Goal: Communication & Community: Share content

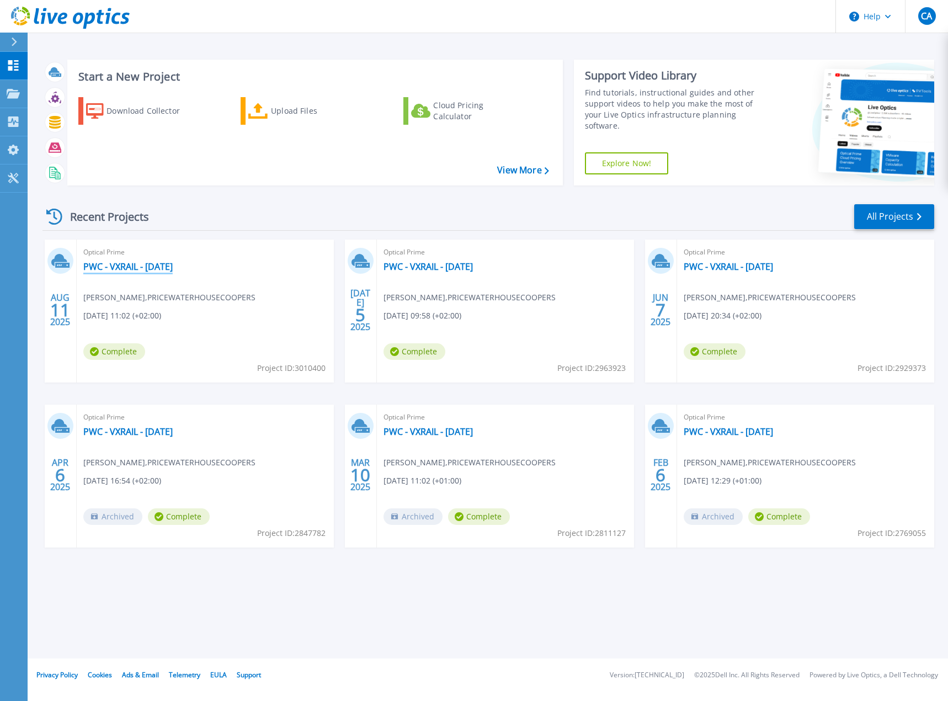
click at [173, 270] on link "PWC - VXRAIL - [DATE]" at bounding box center [127, 266] width 89 height 11
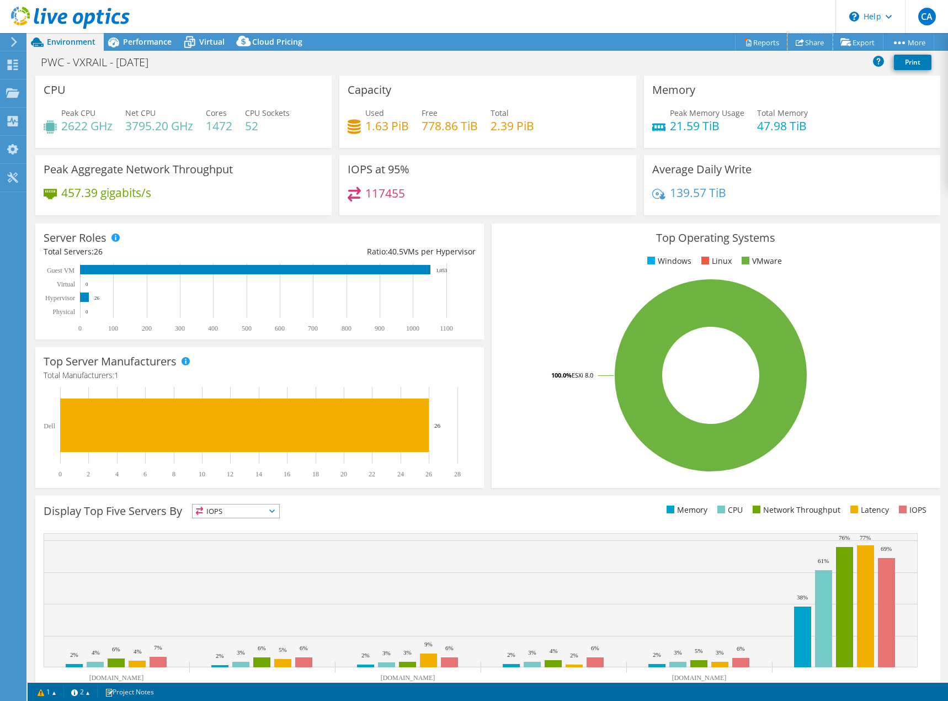
click at [801, 40] on link "Share" at bounding box center [809, 42] width 45 height 17
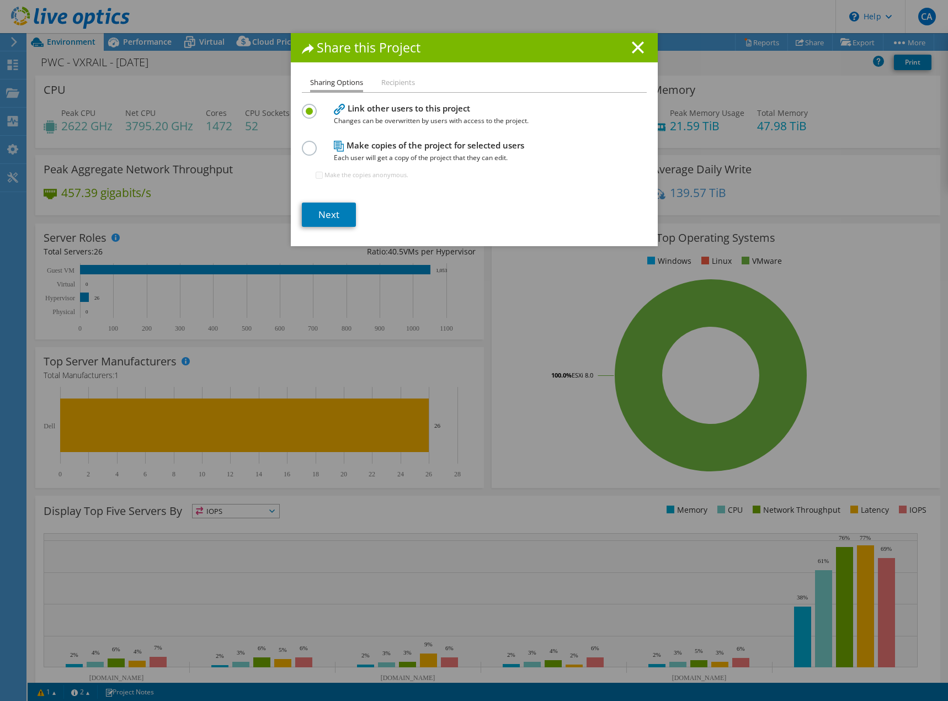
click at [307, 106] on label at bounding box center [311, 105] width 19 height 3
click at [0, 0] on input "radio" at bounding box center [0, 0] width 0 height 0
click at [307, 106] on label at bounding box center [311, 105] width 19 height 3
click at [0, 0] on input "radio" at bounding box center [0, 0] width 0 height 0
click at [307, 106] on label at bounding box center [311, 105] width 19 height 3
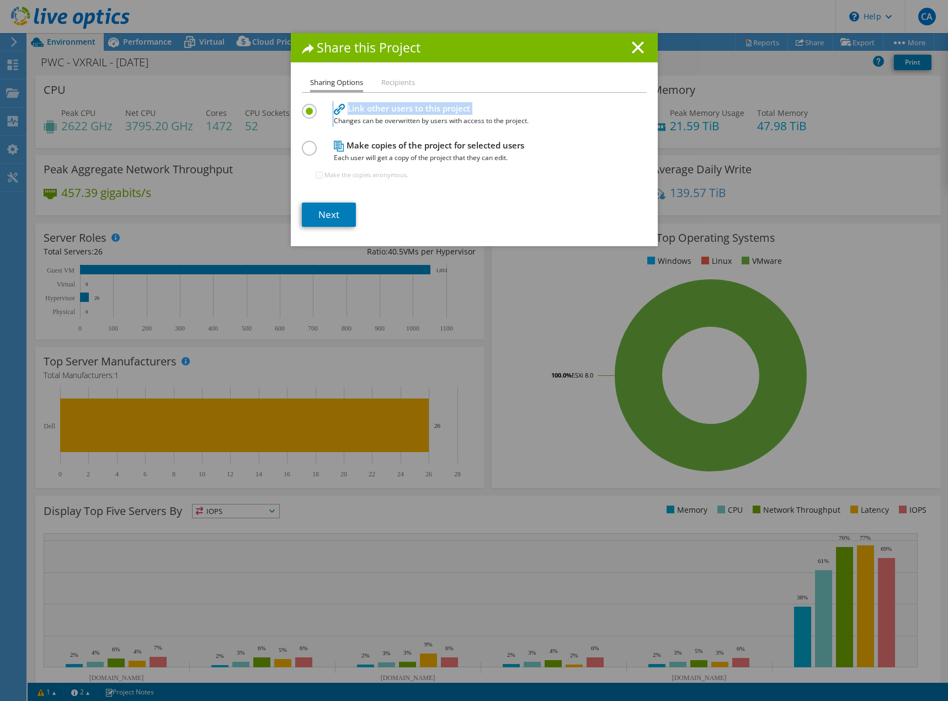
click at [0, 0] on input "radio" at bounding box center [0, 0] width 0 height 0
click at [306, 106] on label at bounding box center [311, 105] width 19 height 3
click at [0, 0] on input "radio" at bounding box center [0, 0] width 0 height 0
click at [326, 211] on link "Next" at bounding box center [329, 214] width 54 height 24
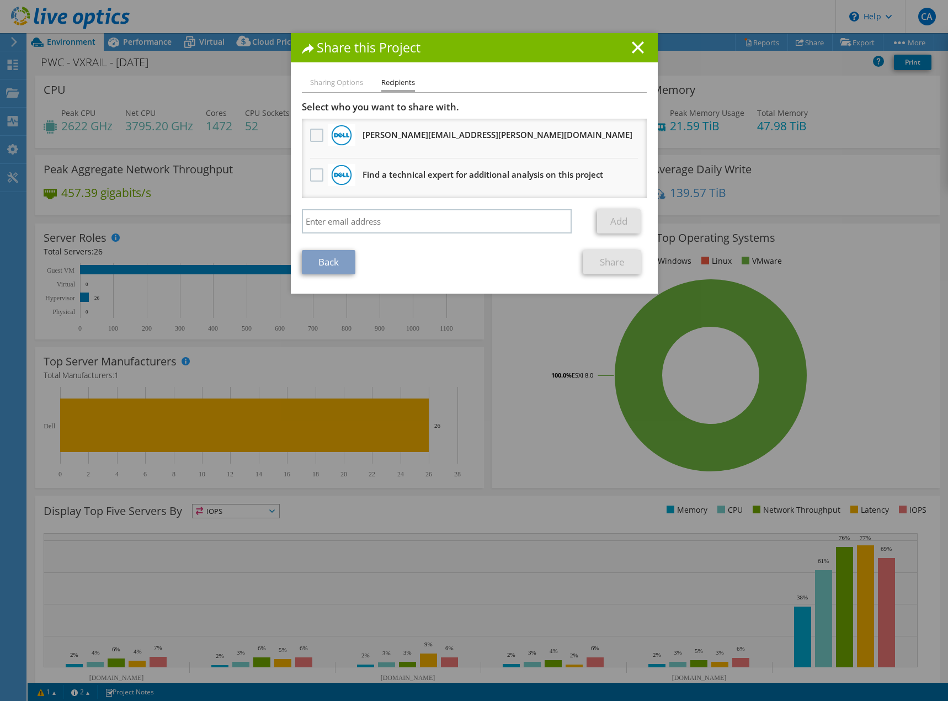
click at [312, 136] on label at bounding box center [318, 135] width 16 height 13
click at [0, 0] on input "checkbox" at bounding box center [0, 0] width 0 height 0
click at [609, 262] on link "Share" at bounding box center [612, 262] width 58 height 24
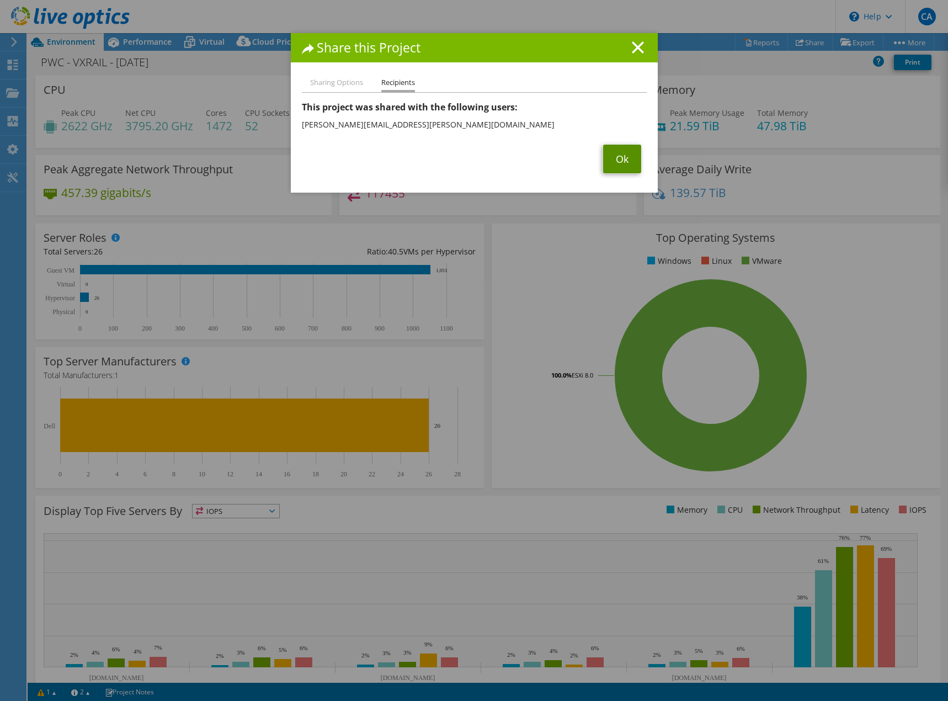
click at [606, 156] on link "Ok" at bounding box center [622, 159] width 38 height 29
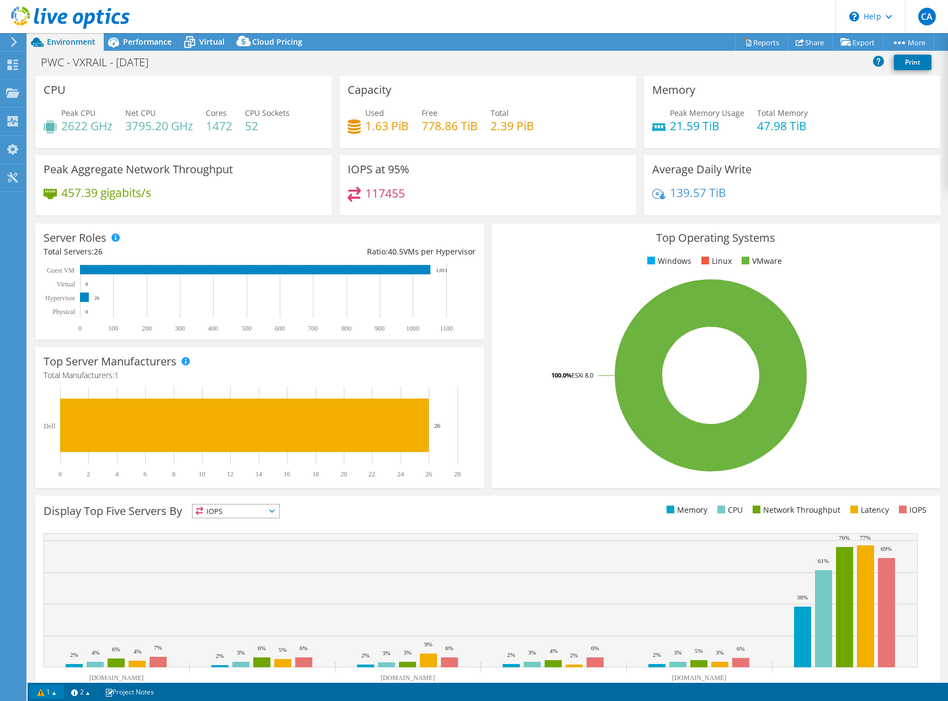
click at [56, 690] on link "1" at bounding box center [47, 692] width 34 height 14
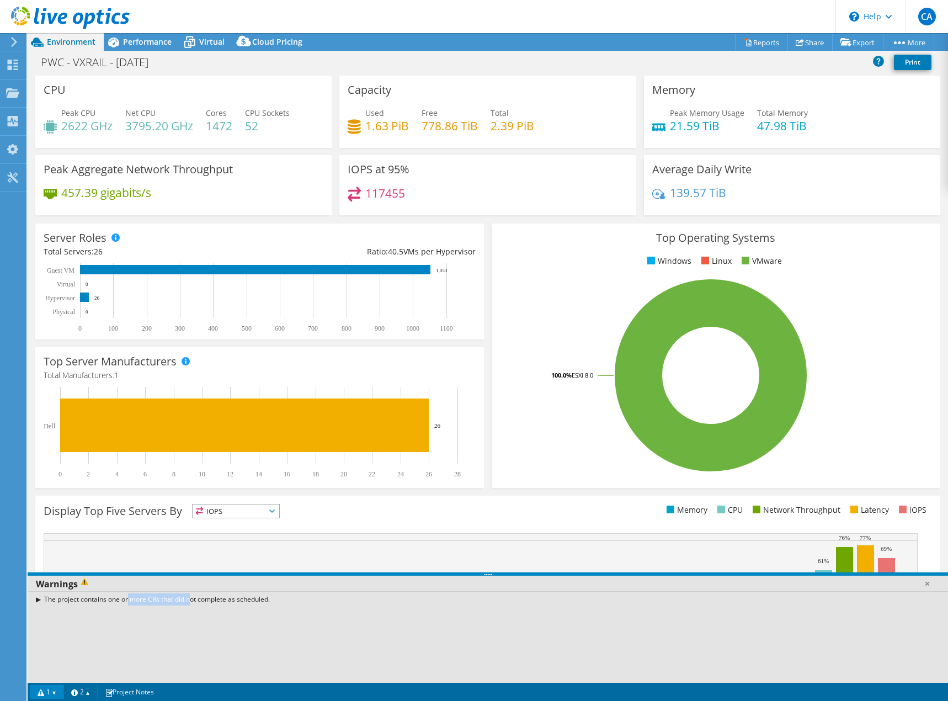
drag, startPoint x: 89, startPoint y: 601, endPoint x: 160, endPoint y: 600, distance: 71.2
click at [156, 599] on div "The project contains one or more CRs that did not complete as scheduled." at bounding box center [488, 599] width 920 height 16
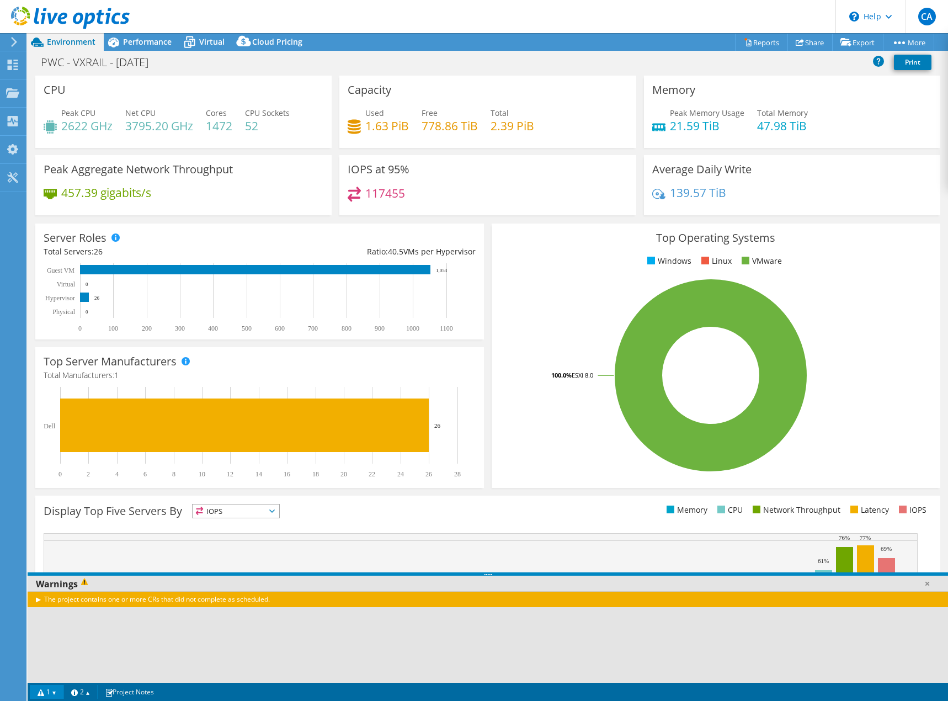
click at [222, 619] on div "The project contains one or more CRs that did not complete as scheduled." at bounding box center [488, 637] width 920 height 92
click at [38, 598] on div "The project contains one or more CRs that did not complete as scheduled." at bounding box center [488, 599] width 920 height 16
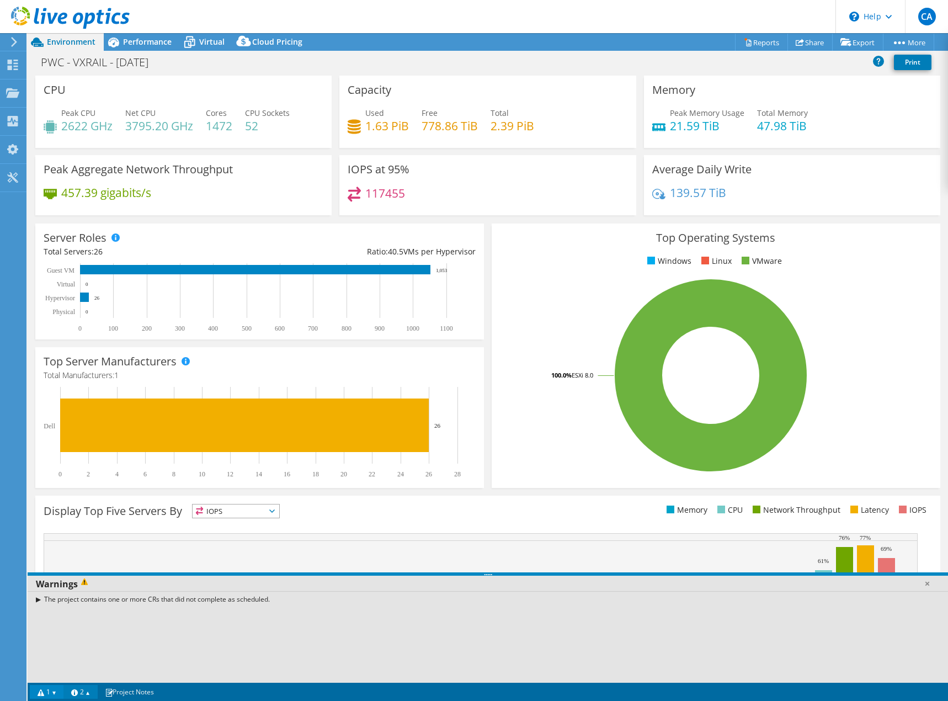
drag, startPoint x: 86, startPoint y: 692, endPoint x: 94, endPoint y: 693, distance: 8.3
click at [85, 692] on link "2" at bounding box center [80, 692] width 34 height 14
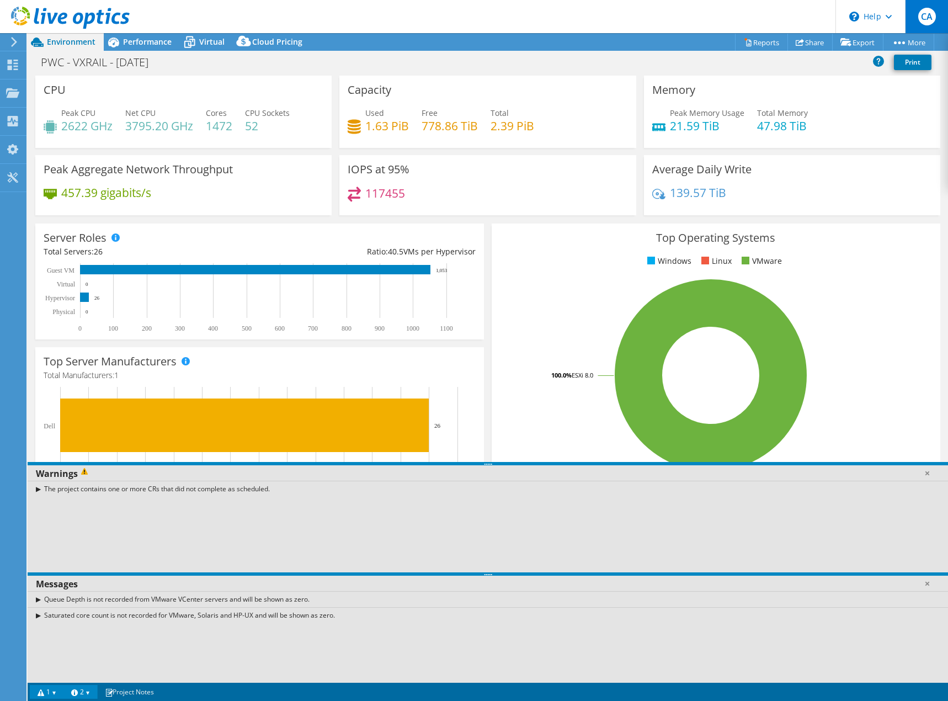
click at [925, 23] on span "CA" at bounding box center [927, 17] width 18 height 18
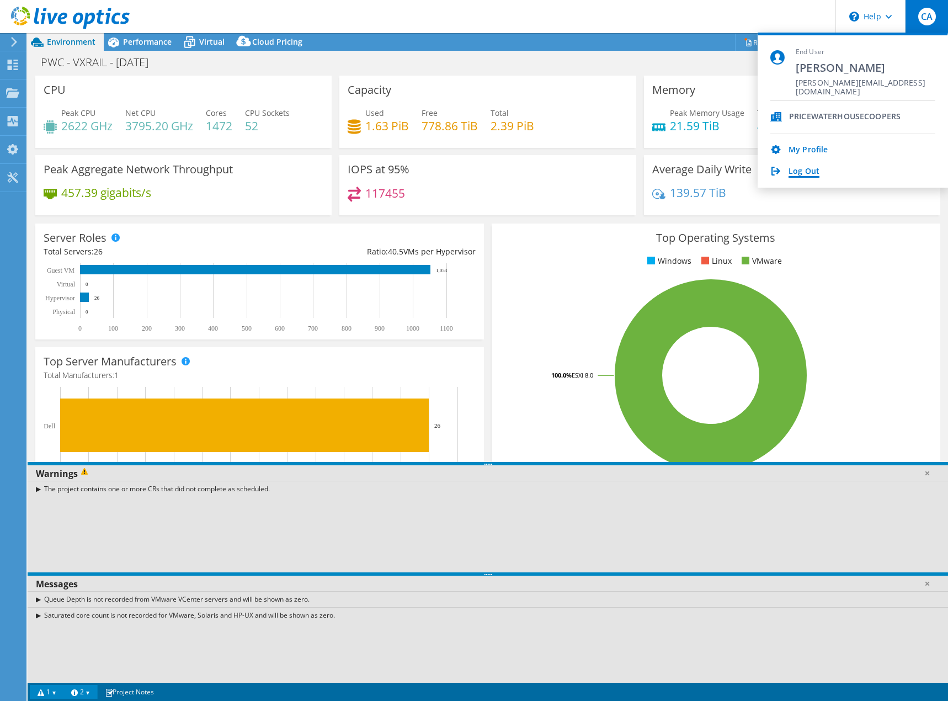
click at [801, 174] on link "Log Out" at bounding box center [803, 172] width 31 height 10
